Goal: Task Accomplishment & Management: Manage account settings

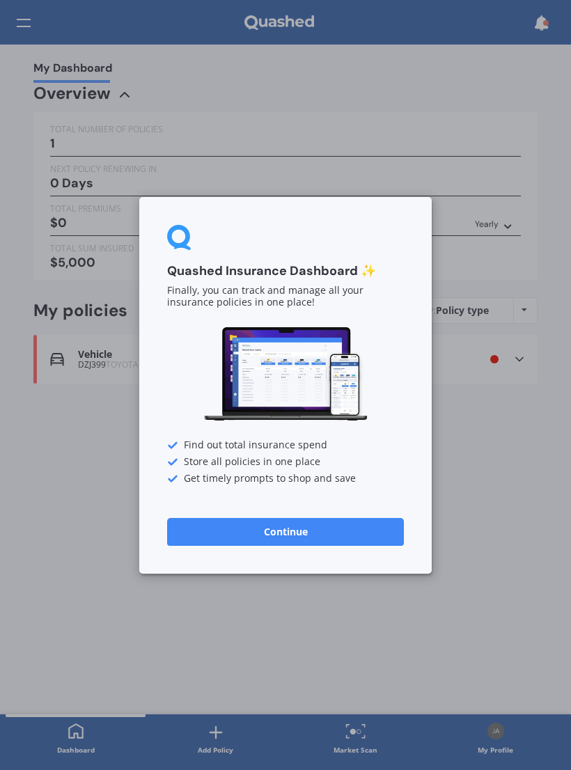
click at [308, 544] on button "Continue" at bounding box center [285, 531] width 237 height 28
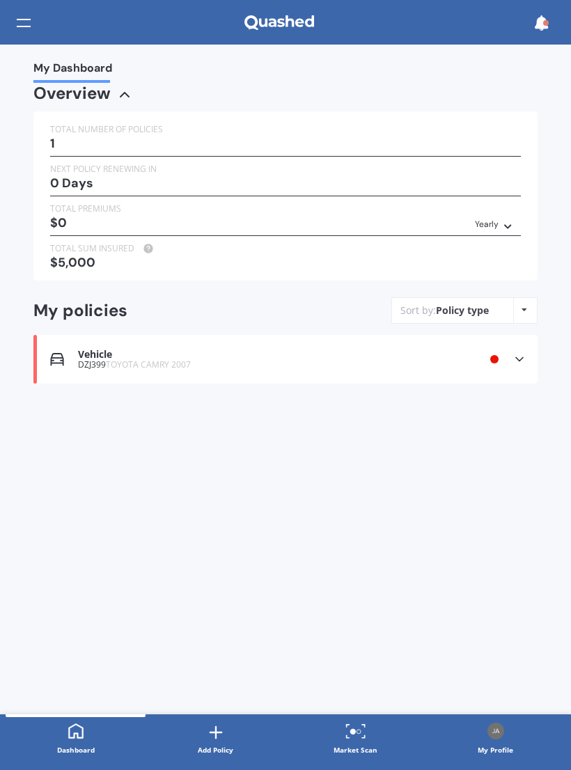
click at [109, 145] on div "1" at bounding box center [285, 143] width 471 height 14
click at [416, 144] on div "1" at bounding box center [285, 143] width 471 height 14
click at [83, 738] on icon at bounding box center [76, 730] width 17 height 17
click at [521, 357] on icon at bounding box center [519, 359] width 14 height 14
click at [541, 292] on div "My Dashboard Overview TOTAL NUMBER OF POLICIES 1 NEXT POLICY RENEWING [DATE] TO…" at bounding box center [285, 380] width 571 height 670
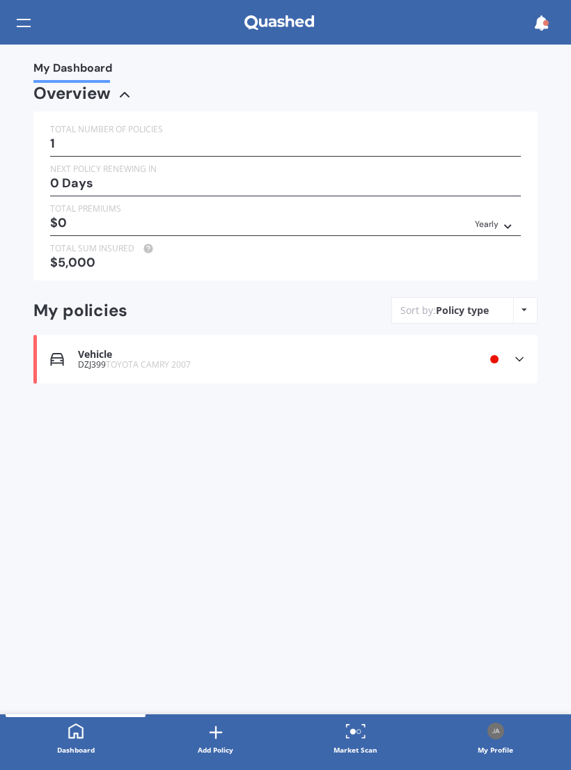
click at [525, 306] on icon at bounding box center [524, 310] width 6 height 8
click at [406, 500] on div "My Dashboard Overview TOTAL NUMBER OF POLICIES 1 NEXT POLICY RENEWING [DATE] TO…" at bounding box center [285, 380] width 571 height 670
click at [518, 357] on icon at bounding box center [519, 359] width 14 height 14
click at [523, 389] on icon at bounding box center [519, 393] width 10 height 8
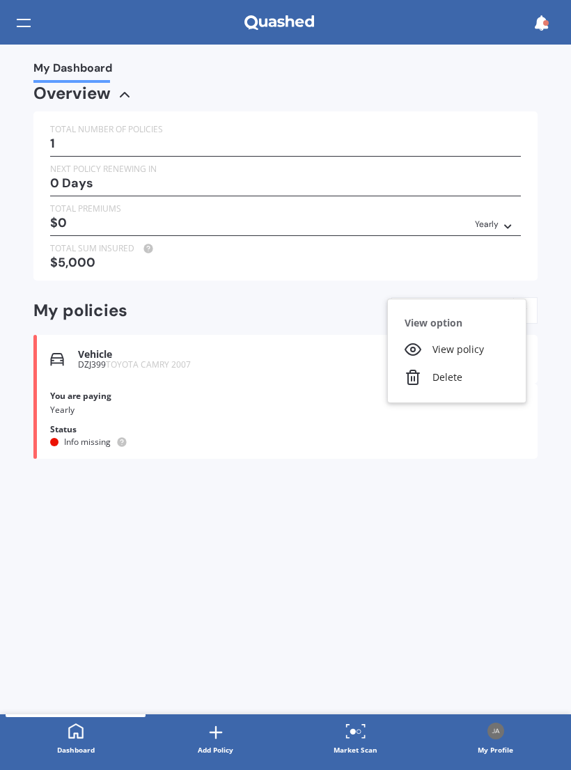
click at [478, 341] on div "View policy" at bounding box center [457, 349] width 138 height 28
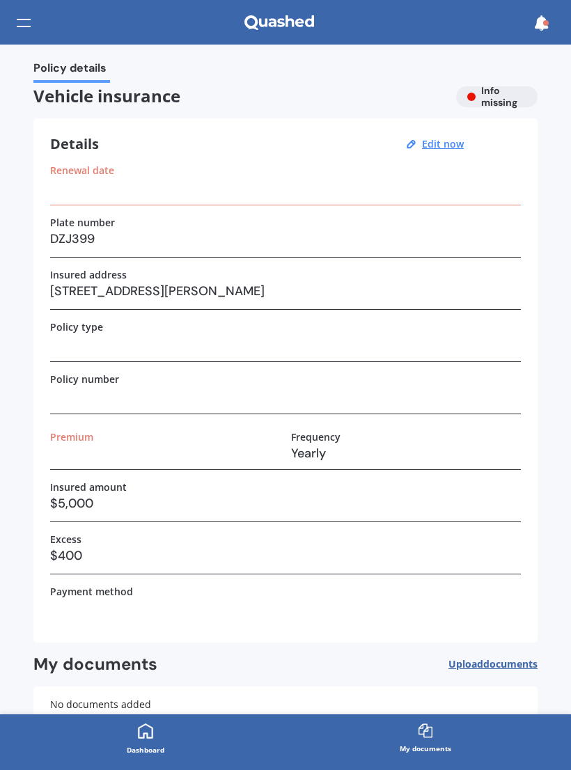
click at [308, 454] on h3 "Yearly" at bounding box center [406, 453] width 230 height 21
click at [326, 456] on h3 "Yearly" at bounding box center [406, 453] width 230 height 21
click at [326, 455] on h3 "Yearly" at bounding box center [406, 453] width 230 height 21
click at [72, 451] on h3 at bounding box center [165, 453] width 230 height 21
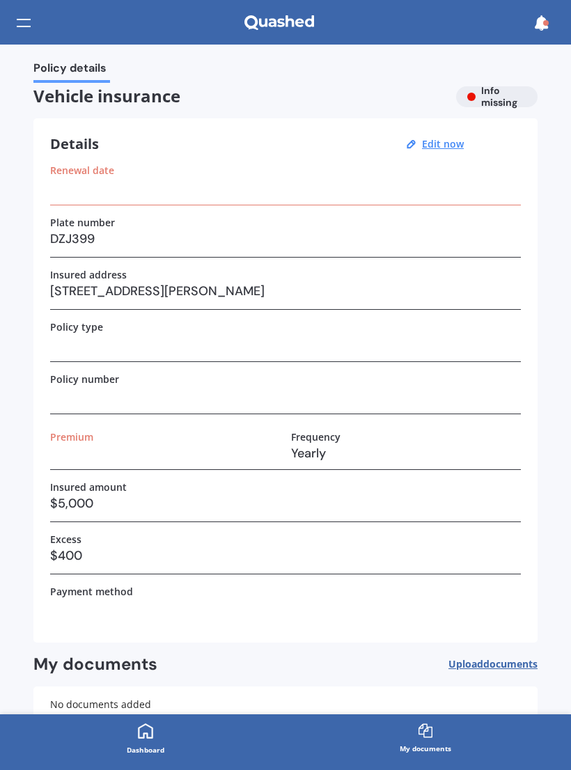
click at [534, 30] on icon at bounding box center [540, 22] width 15 height 15
